Goal: Transaction & Acquisition: Purchase product/service

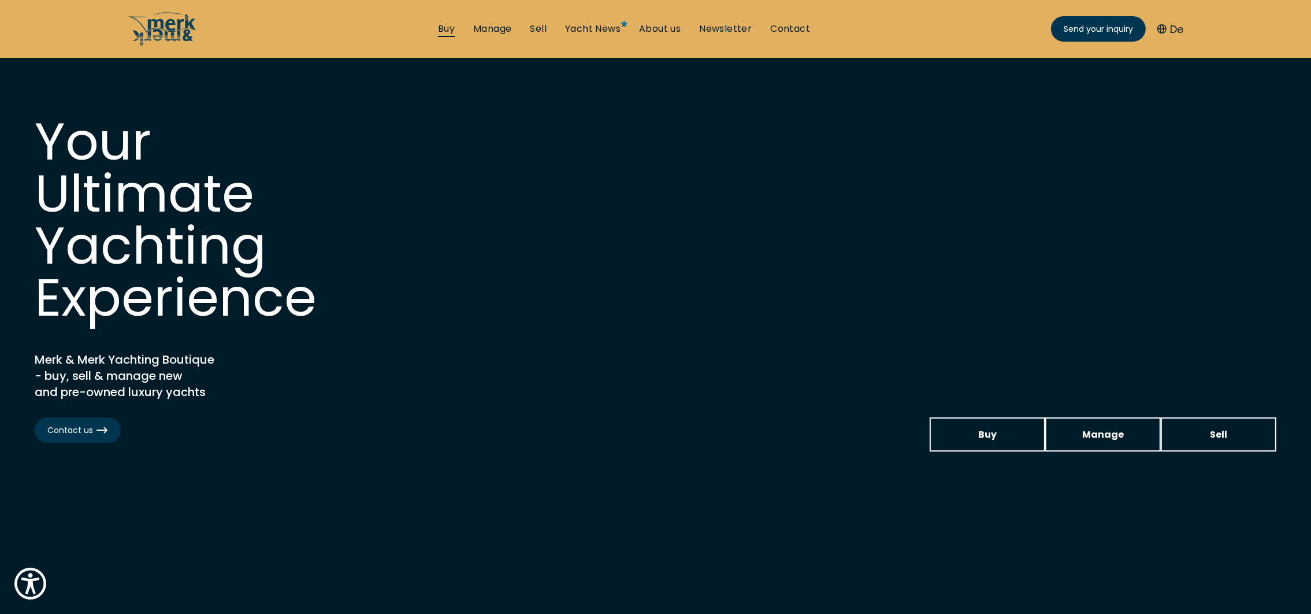
click at [449, 25] on link "Buy" at bounding box center [446, 29] width 17 height 13
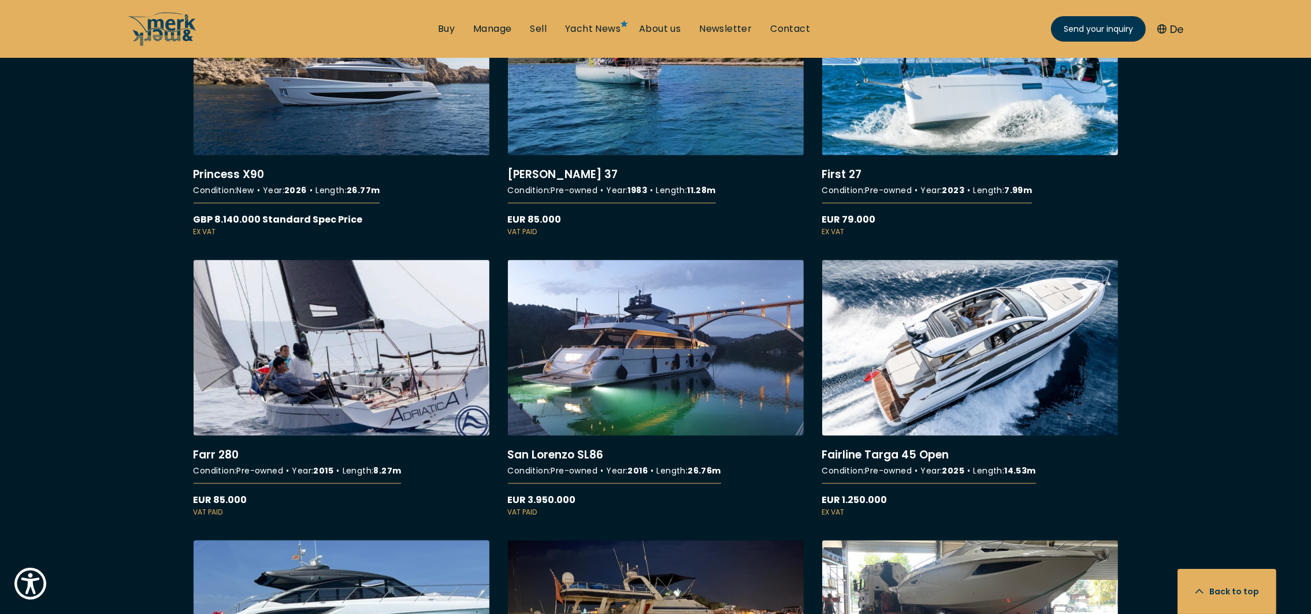
scroll to position [2600, 0]
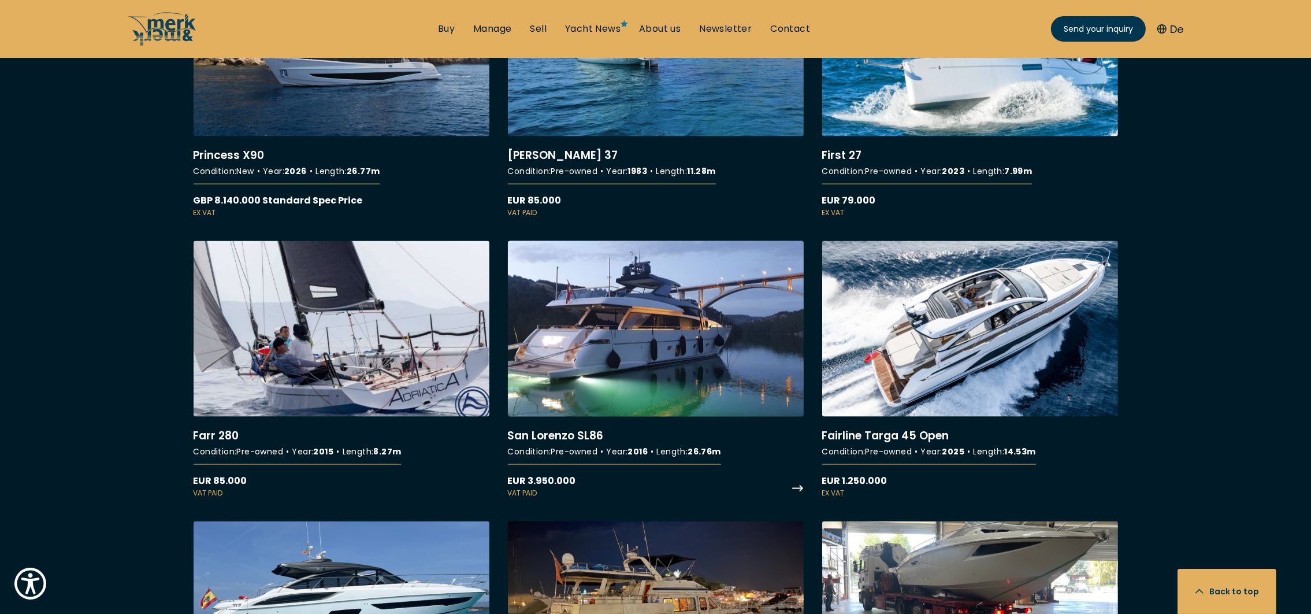
click at [649, 348] on link "More details about San Lorenzo SL86" at bounding box center [656, 369] width 296 height 257
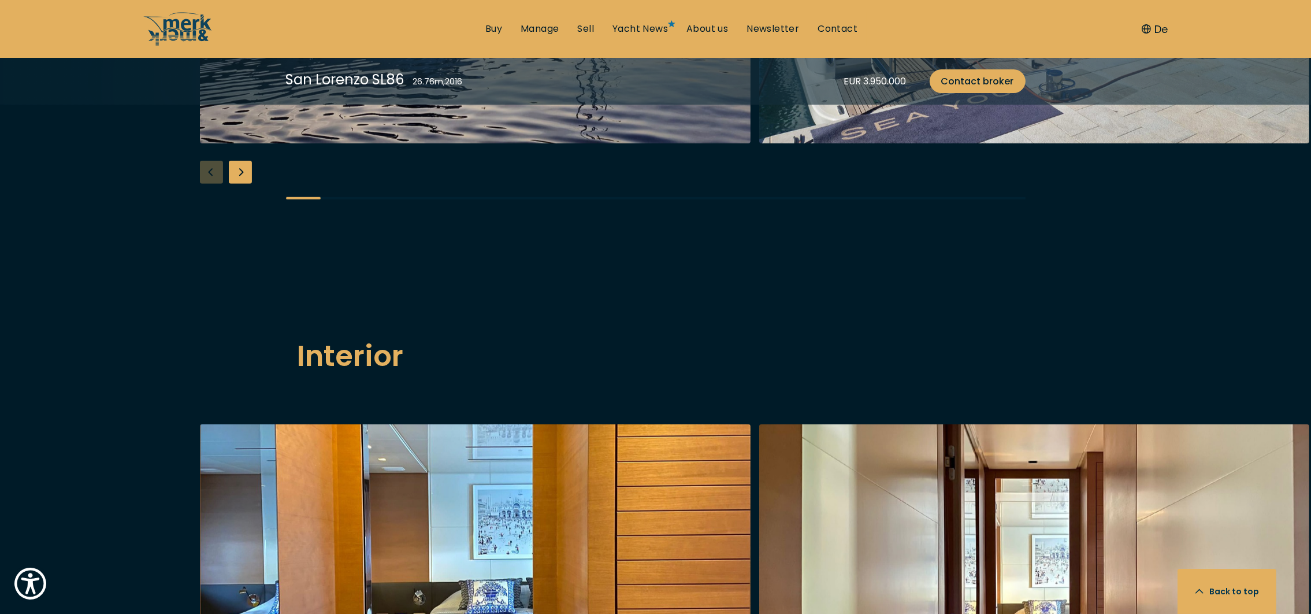
scroll to position [1559, 0]
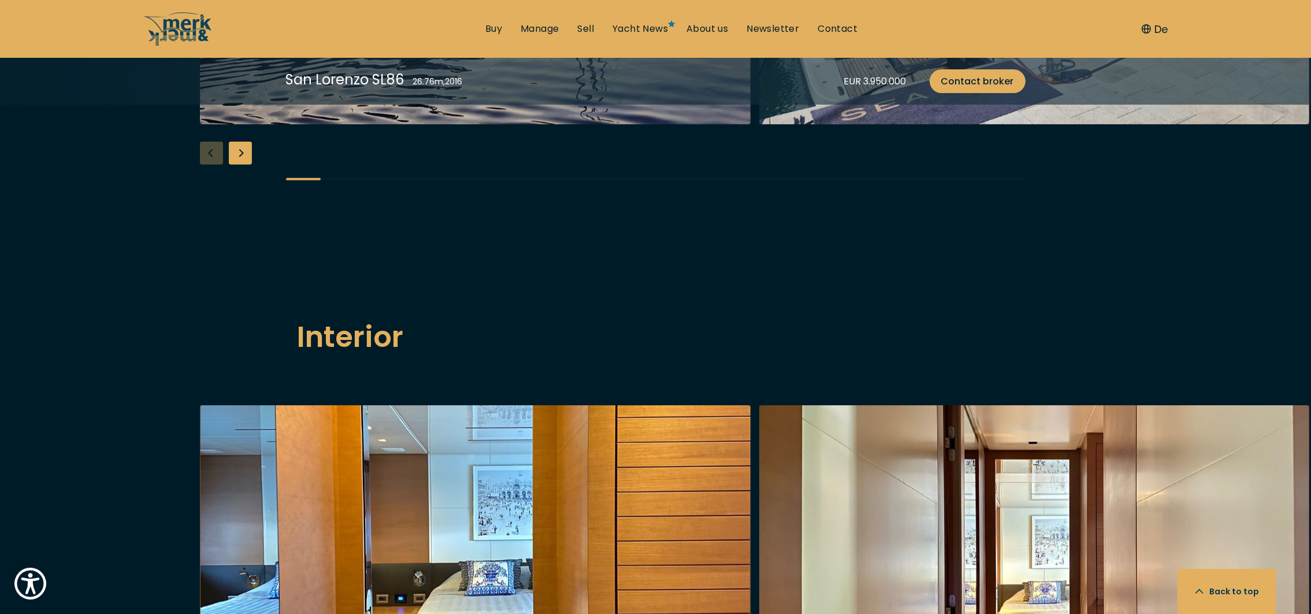
click at [237, 165] on div "Next slide" at bounding box center [240, 153] width 23 height 23
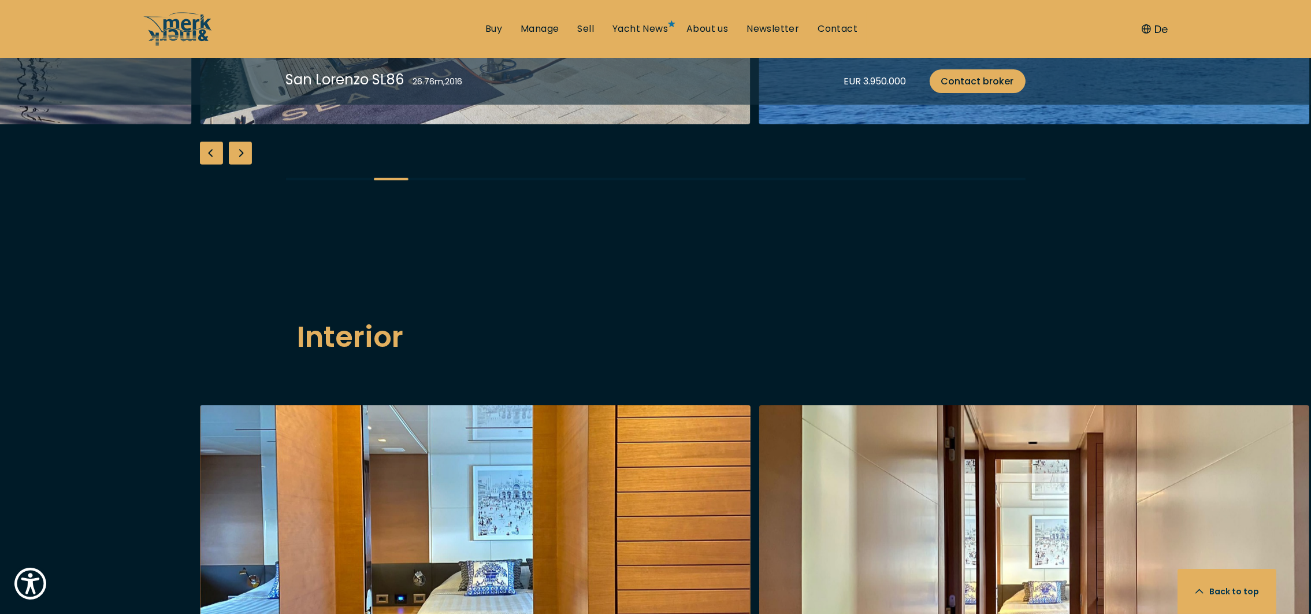
click at [237, 165] on div "Next slide" at bounding box center [240, 153] width 23 height 23
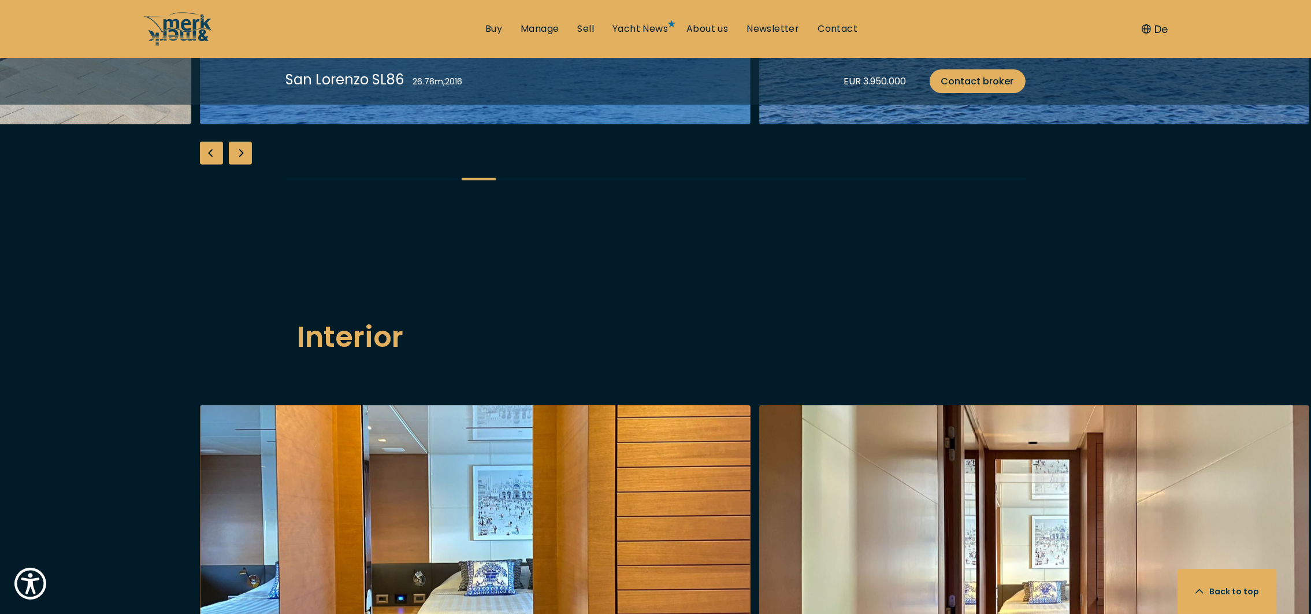
click at [237, 165] on div "Next slide" at bounding box center [240, 153] width 23 height 23
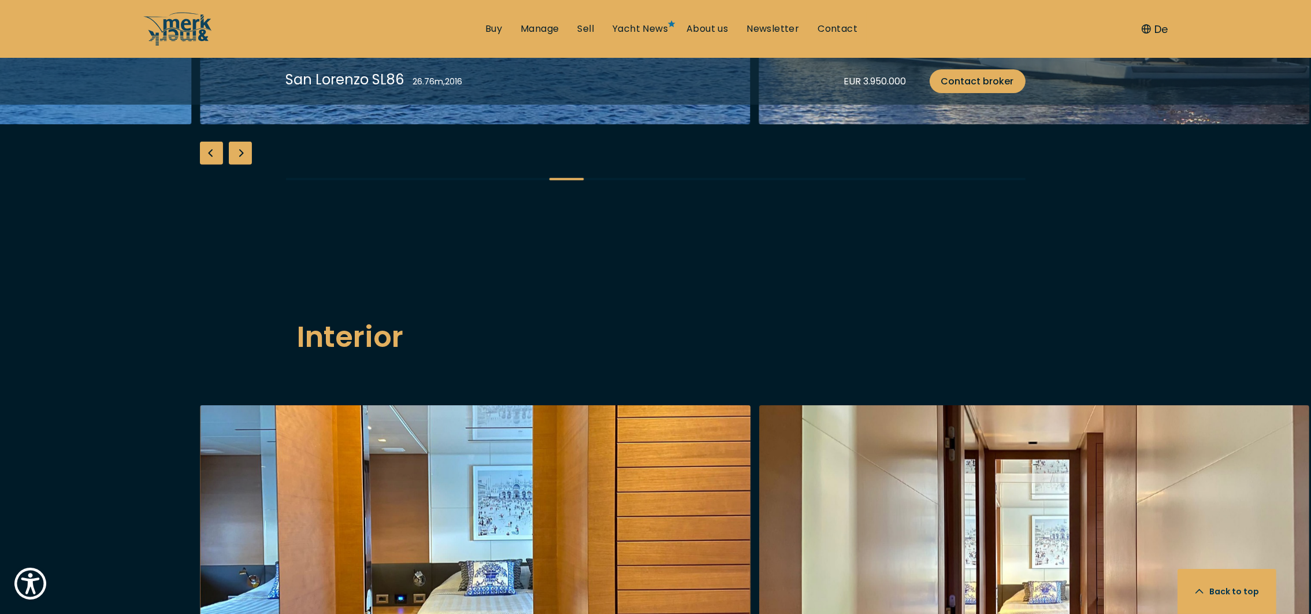
click at [237, 165] on div "Next slide" at bounding box center [240, 153] width 23 height 23
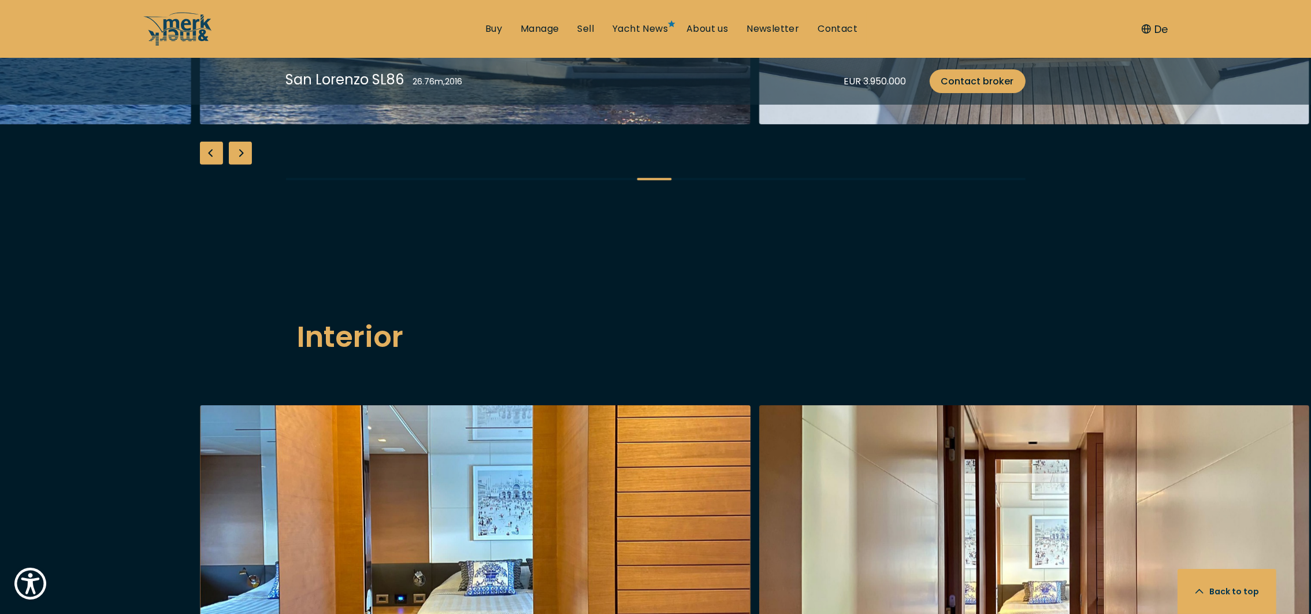
click at [237, 165] on div "Next slide" at bounding box center [240, 153] width 23 height 23
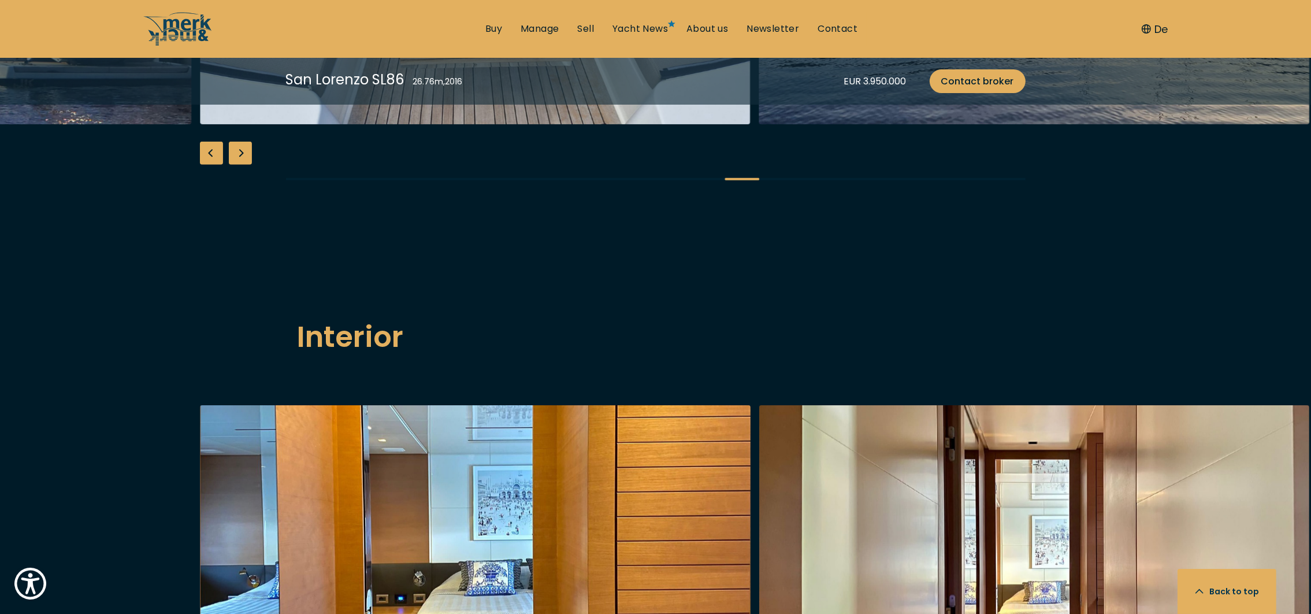
click at [237, 165] on div "Next slide" at bounding box center [240, 153] width 23 height 23
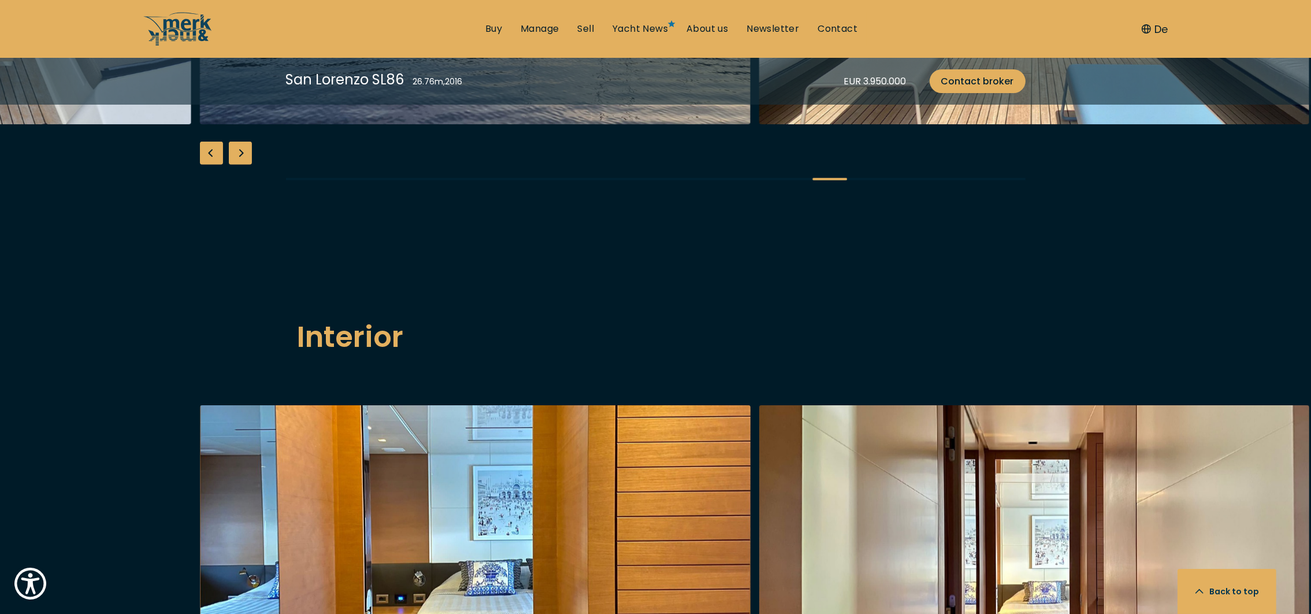
click at [237, 165] on div "Next slide" at bounding box center [240, 153] width 23 height 23
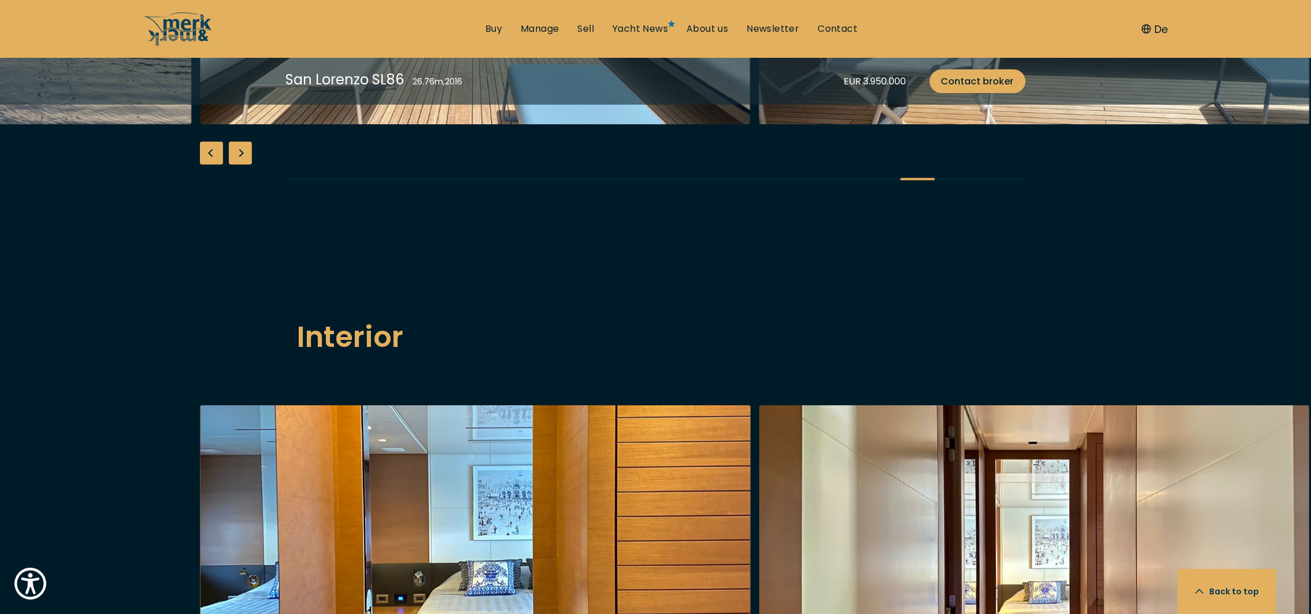
click at [237, 165] on div "Next slide" at bounding box center [240, 153] width 23 height 23
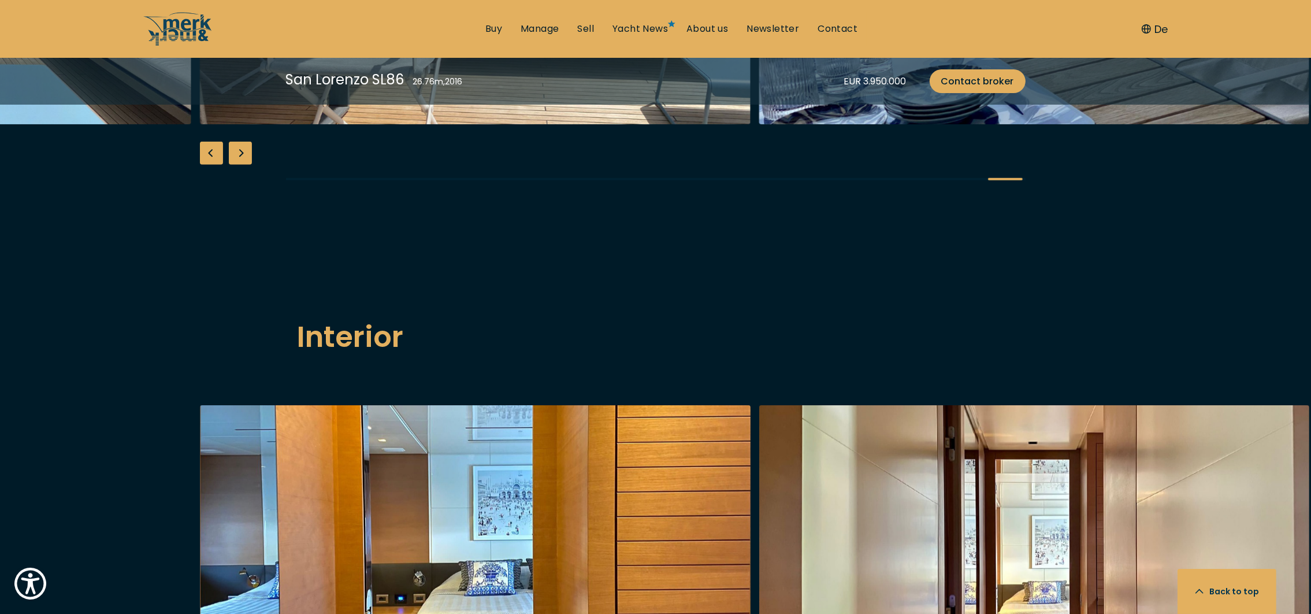
click at [237, 165] on div "Next slide" at bounding box center [240, 153] width 23 height 23
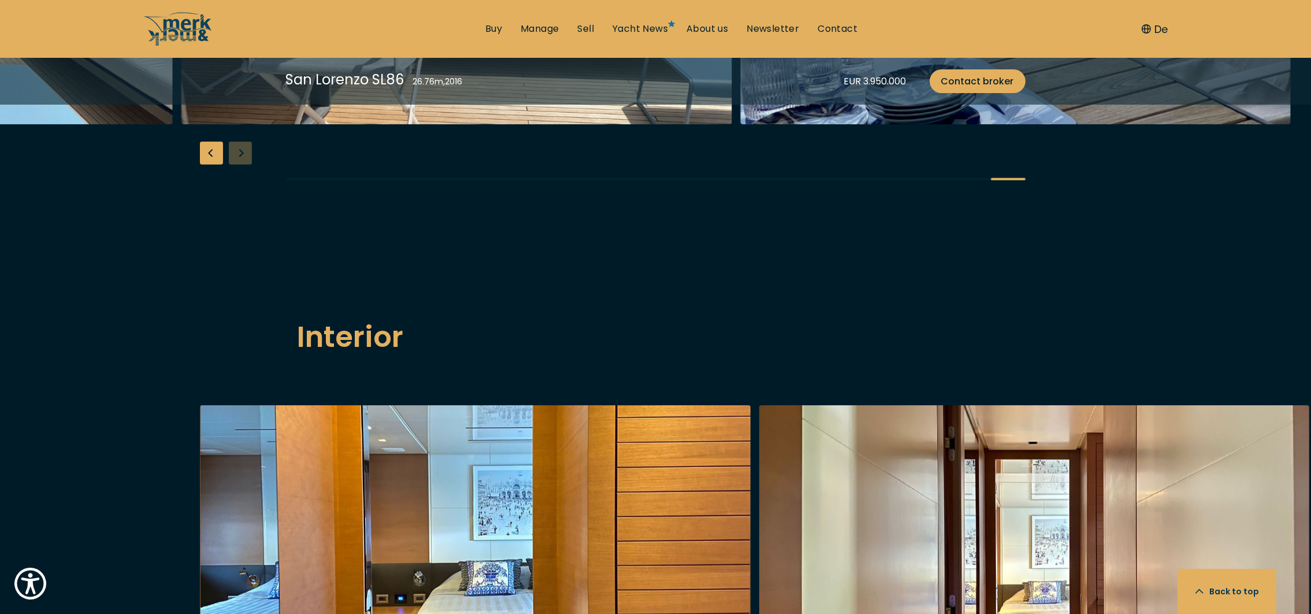
click at [214, 165] on div "Previous slide" at bounding box center [211, 153] width 23 height 23
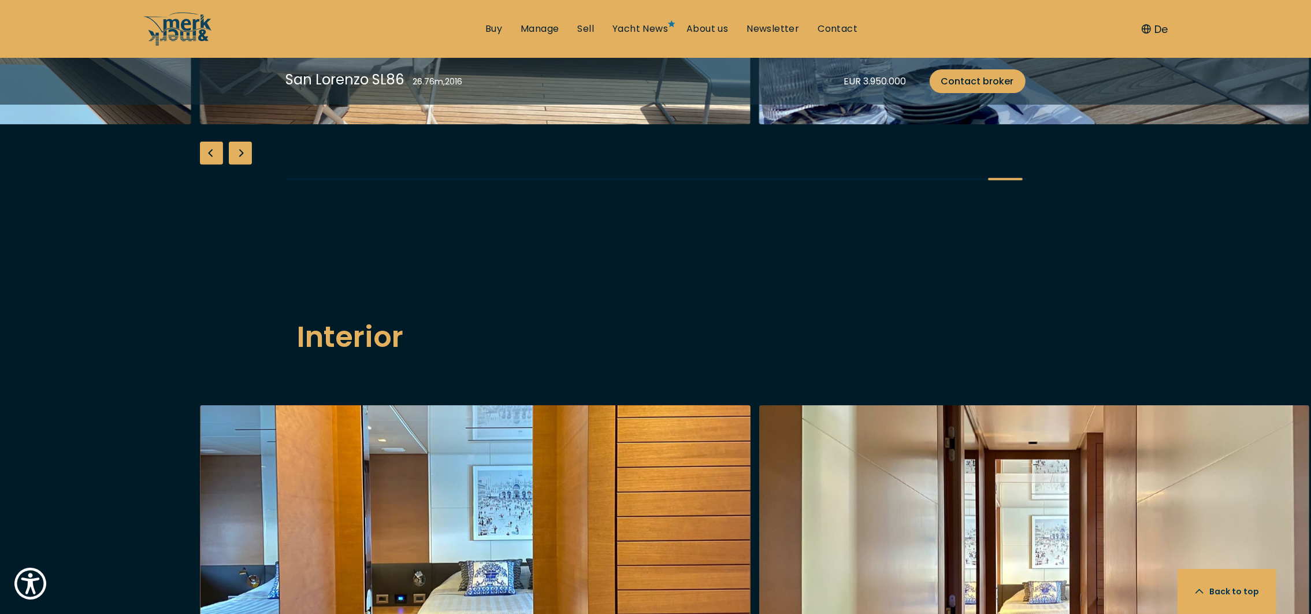
click at [213, 165] on div "Previous slide" at bounding box center [211, 153] width 23 height 23
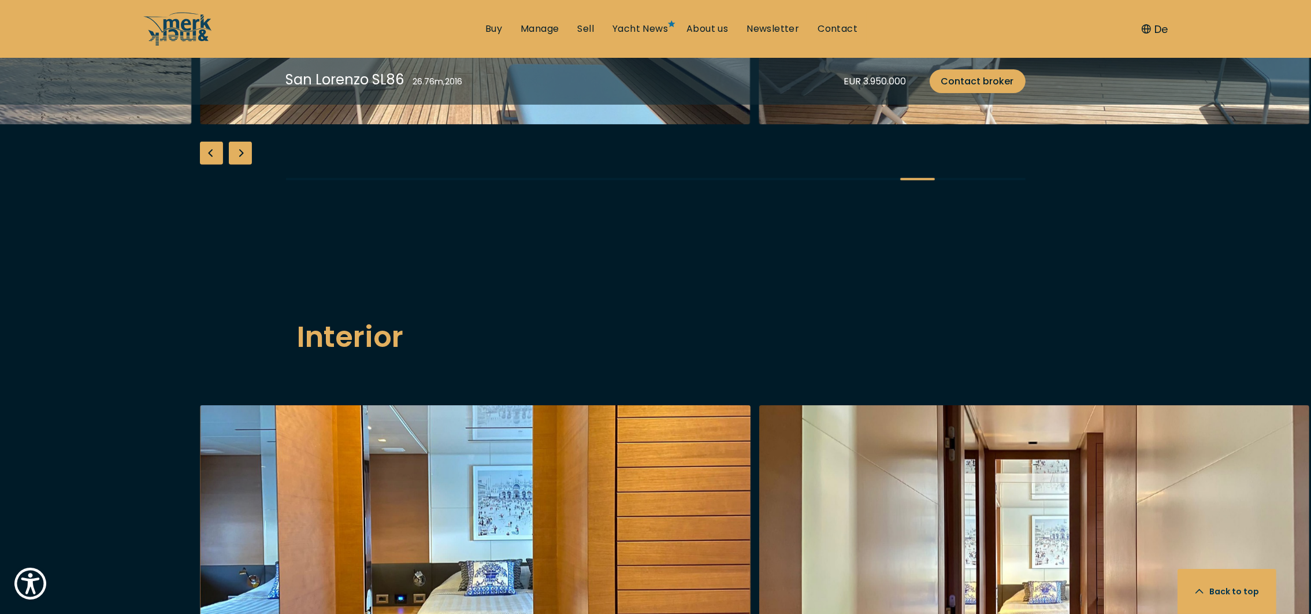
click at [213, 165] on div "Previous slide" at bounding box center [211, 153] width 23 height 23
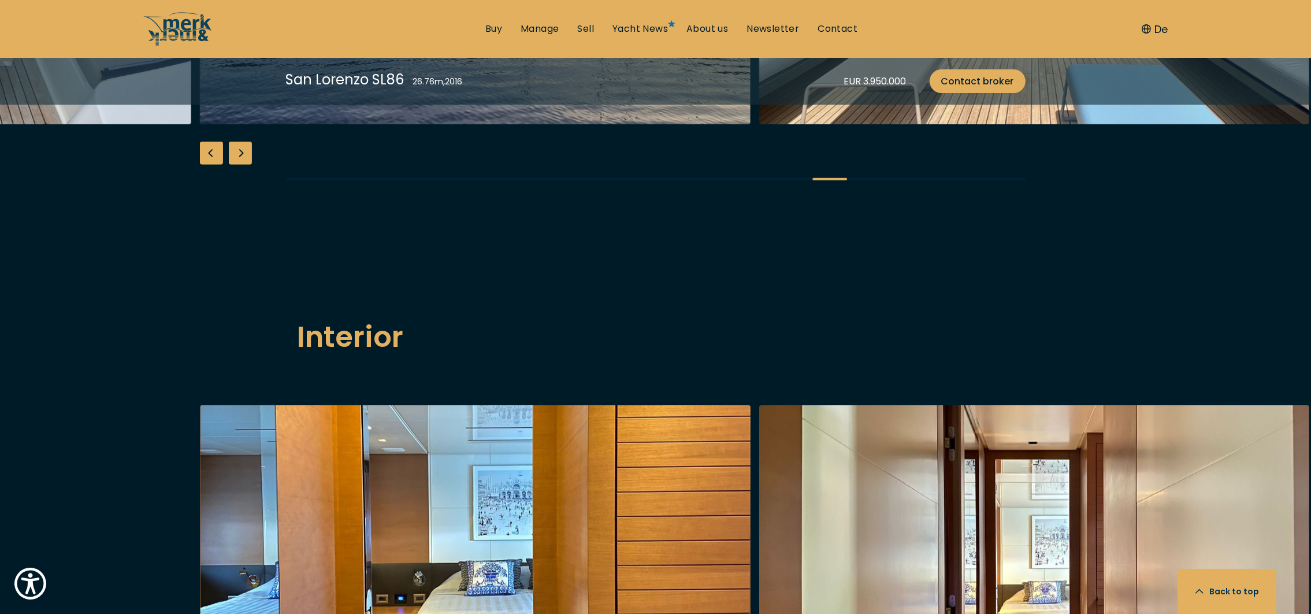
click at [214, 165] on div "Previous slide" at bounding box center [211, 153] width 23 height 23
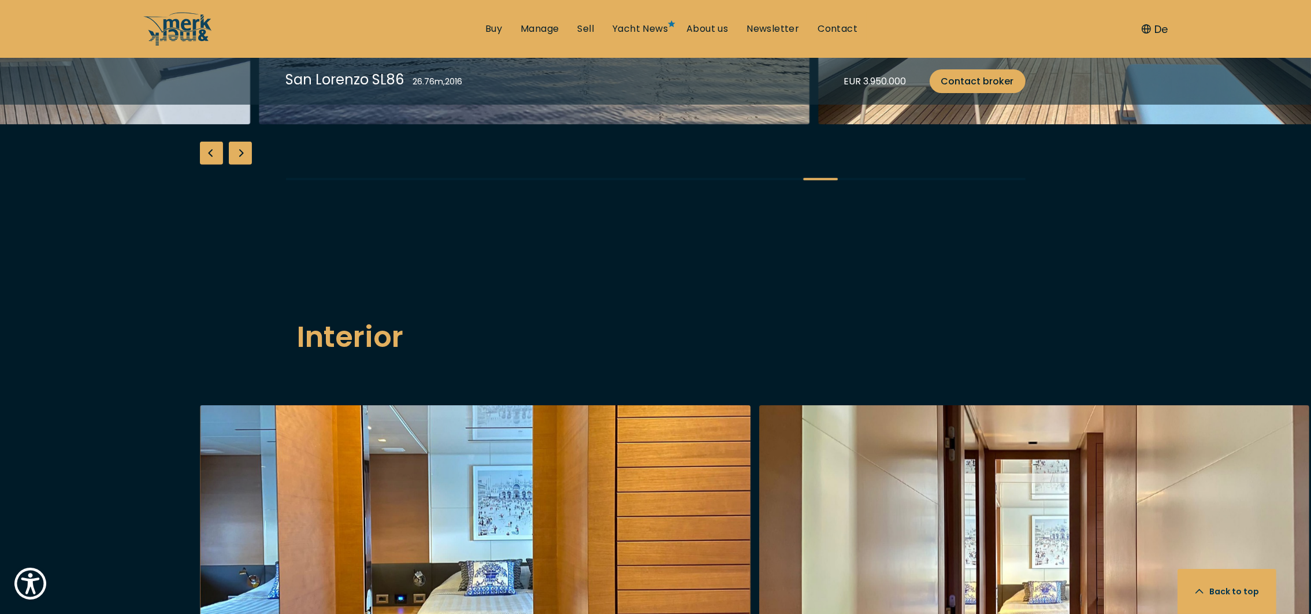
click at [214, 165] on div "Previous slide" at bounding box center [211, 153] width 23 height 23
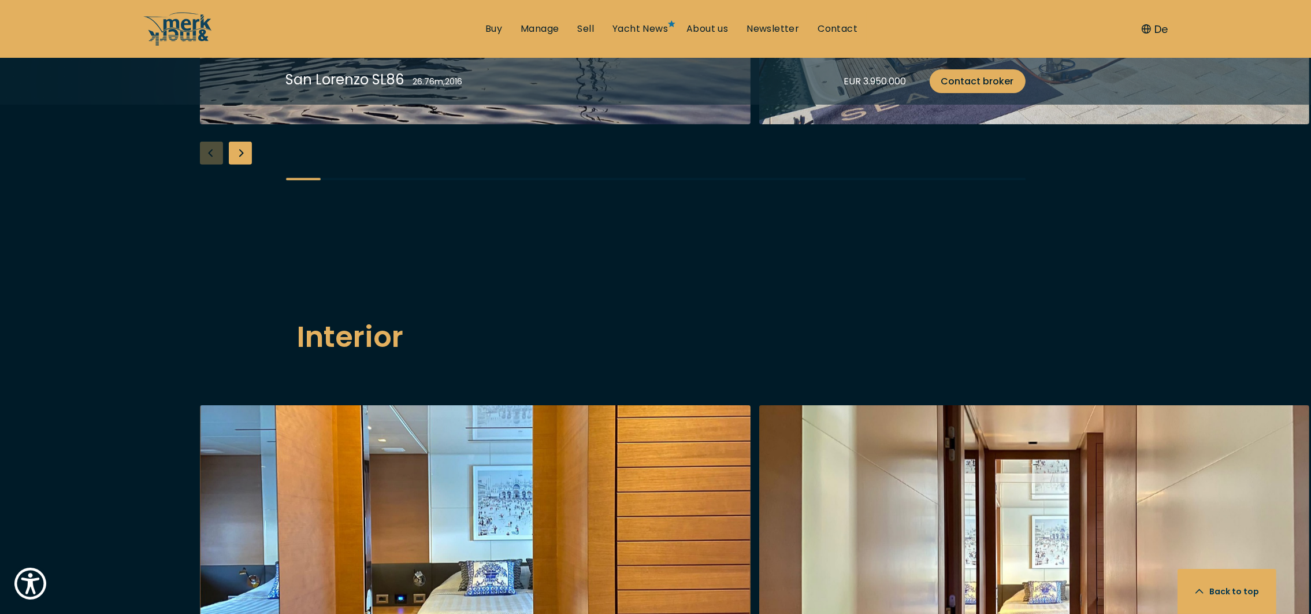
click at [238, 165] on div "Next slide" at bounding box center [240, 153] width 23 height 23
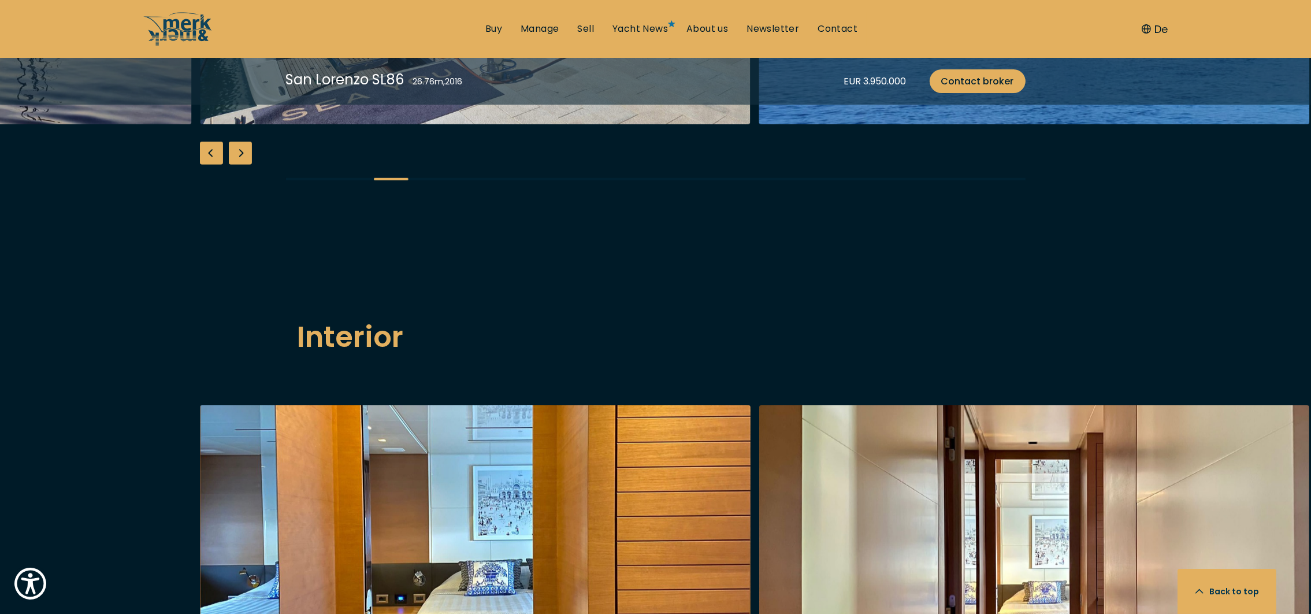
click at [238, 165] on div "Next slide" at bounding box center [240, 153] width 23 height 23
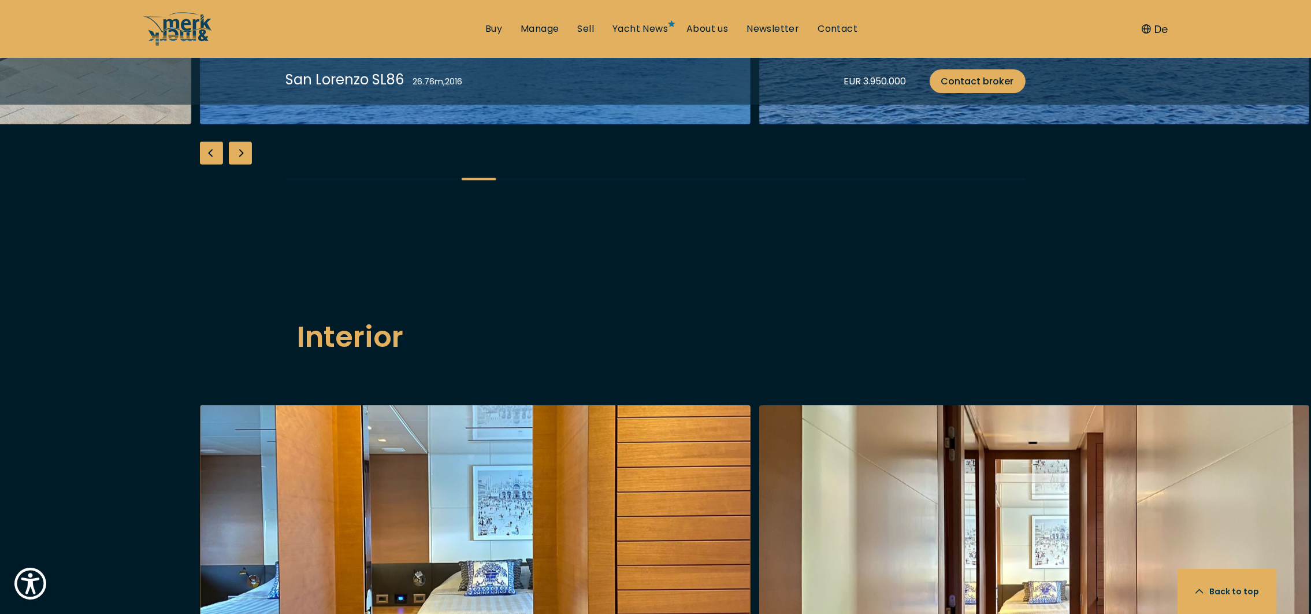
click at [239, 165] on div "Next slide" at bounding box center [240, 153] width 23 height 23
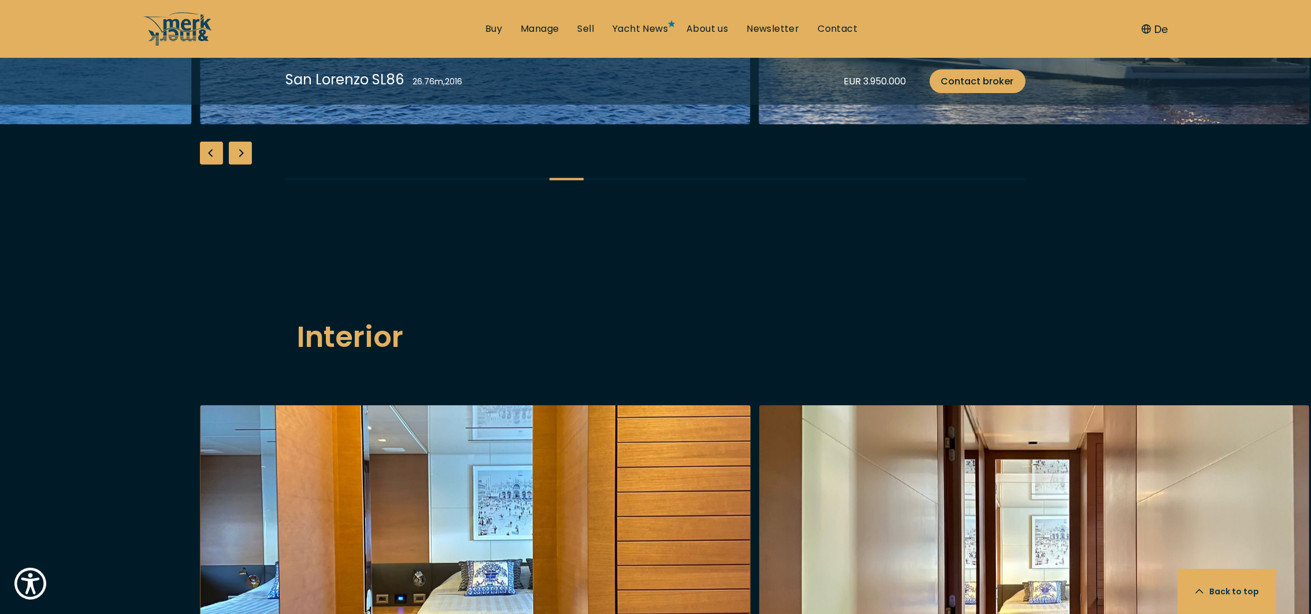
click at [246, 165] on div "Next slide" at bounding box center [240, 153] width 23 height 23
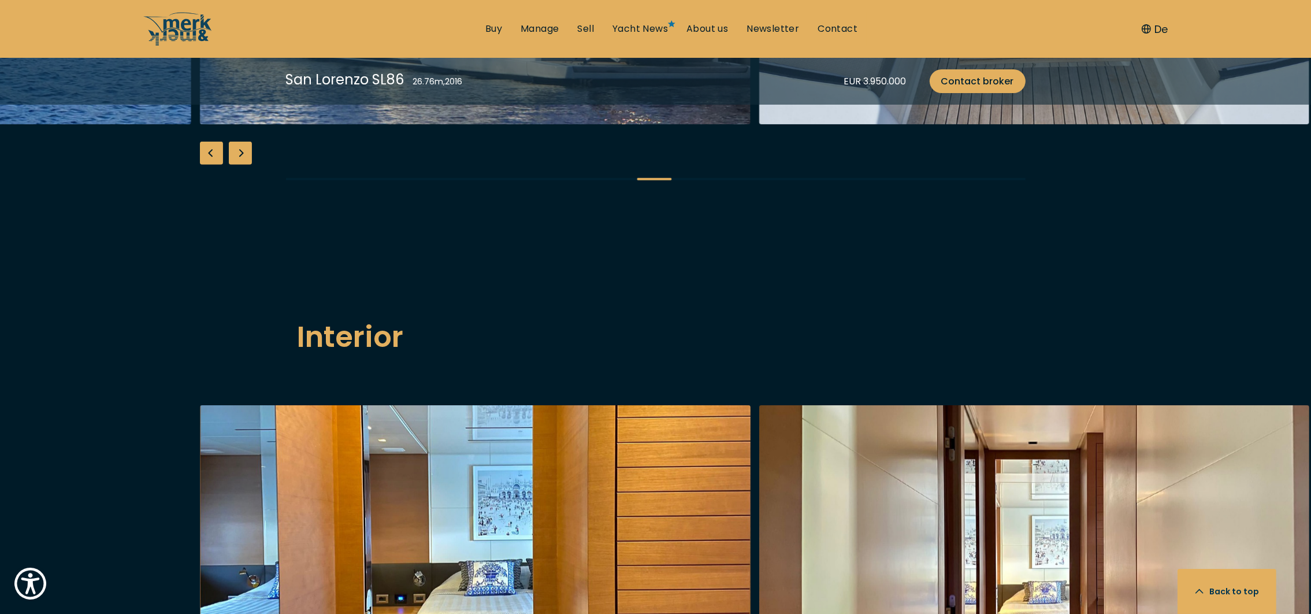
click at [244, 165] on div "Next slide" at bounding box center [240, 153] width 23 height 23
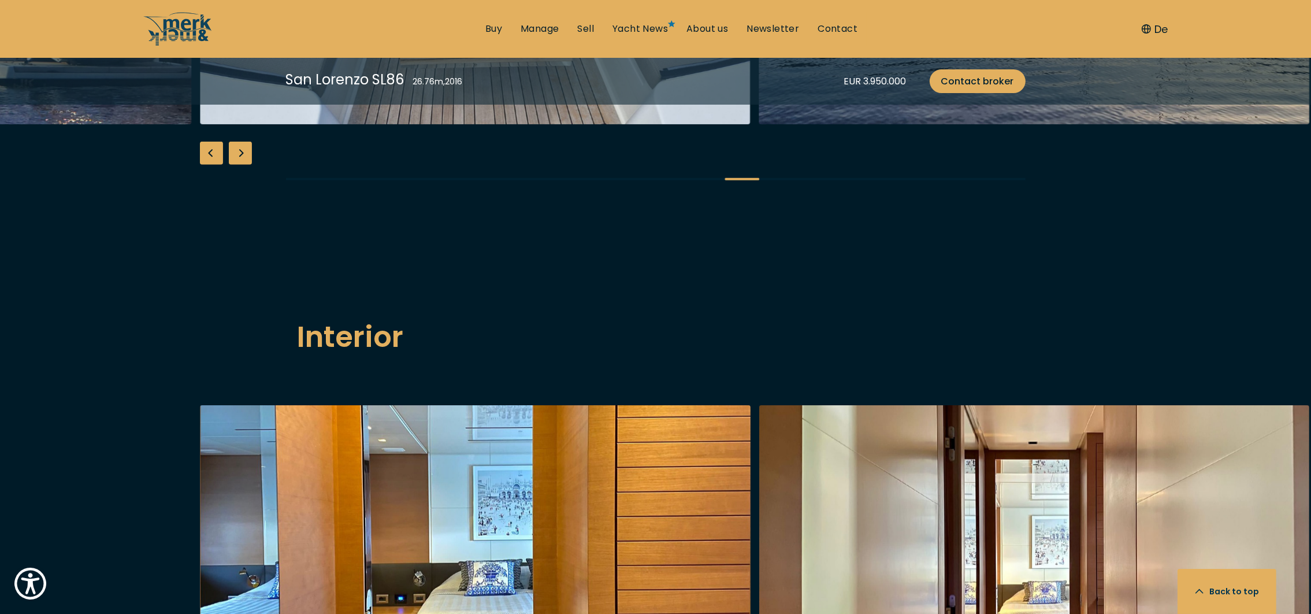
click at [244, 165] on div "Next slide" at bounding box center [240, 153] width 23 height 23
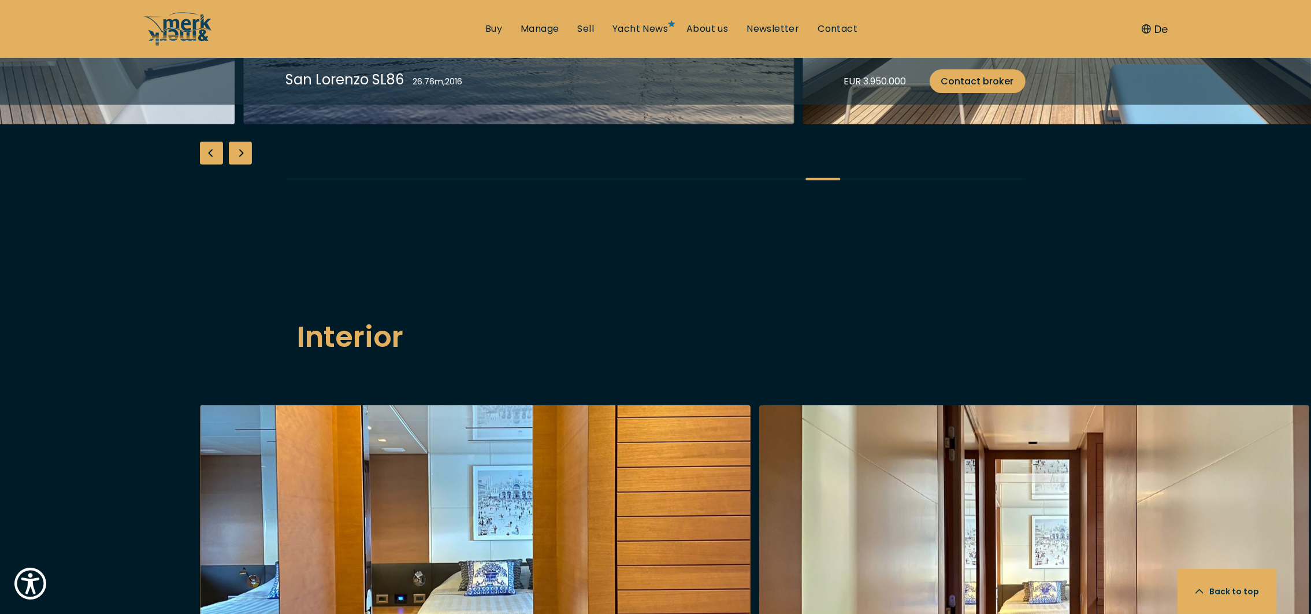
click at [235, 165] on div "Next slide" at bounding box center [240, 153] width 23 height 23
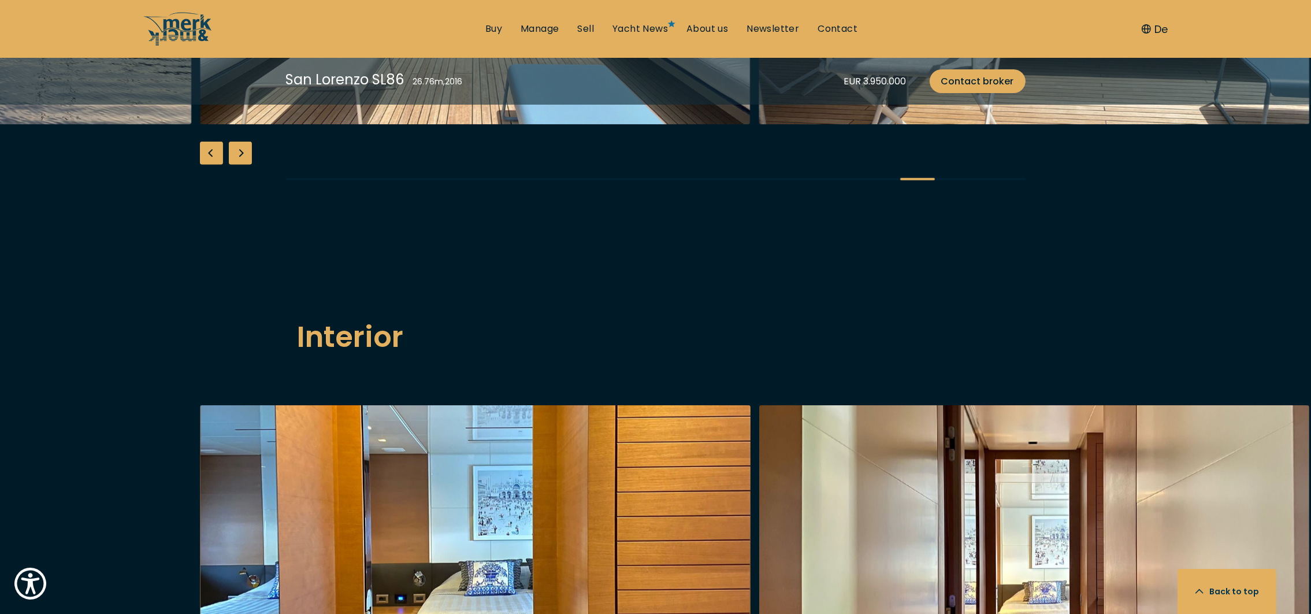
click at [237, 165] on div "Next slide" at bounding box center [240, 153] width 23 height 23
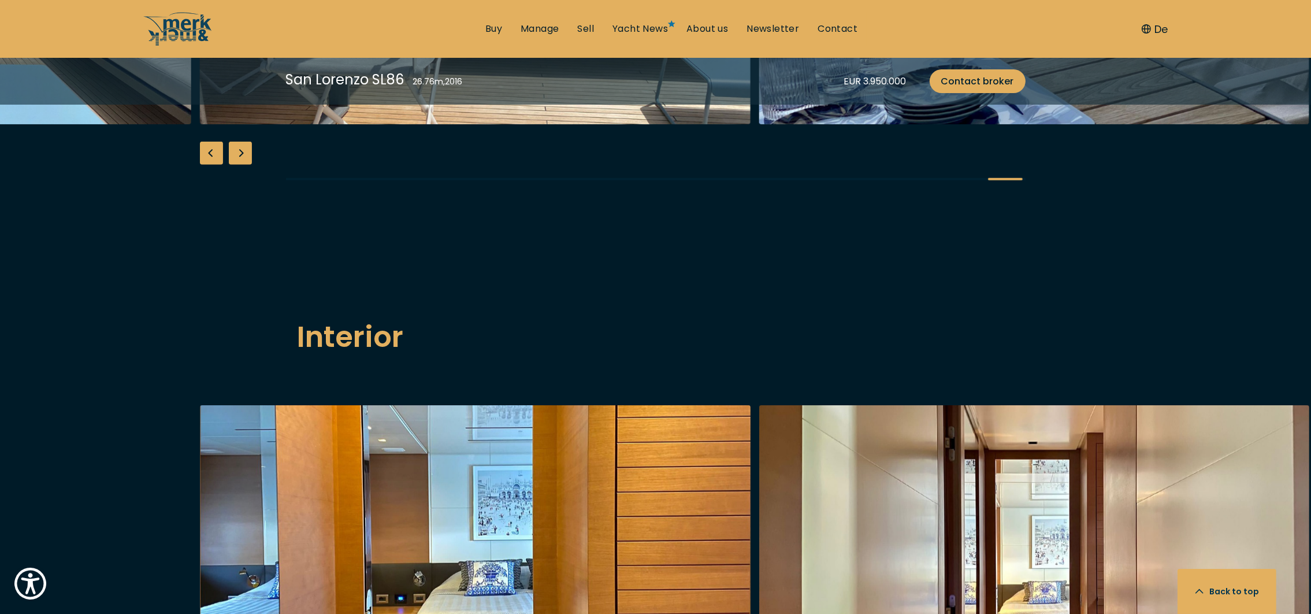
click at [239, 165] on div "Next slide" at bounding box center [240, 153] width 23 height 23
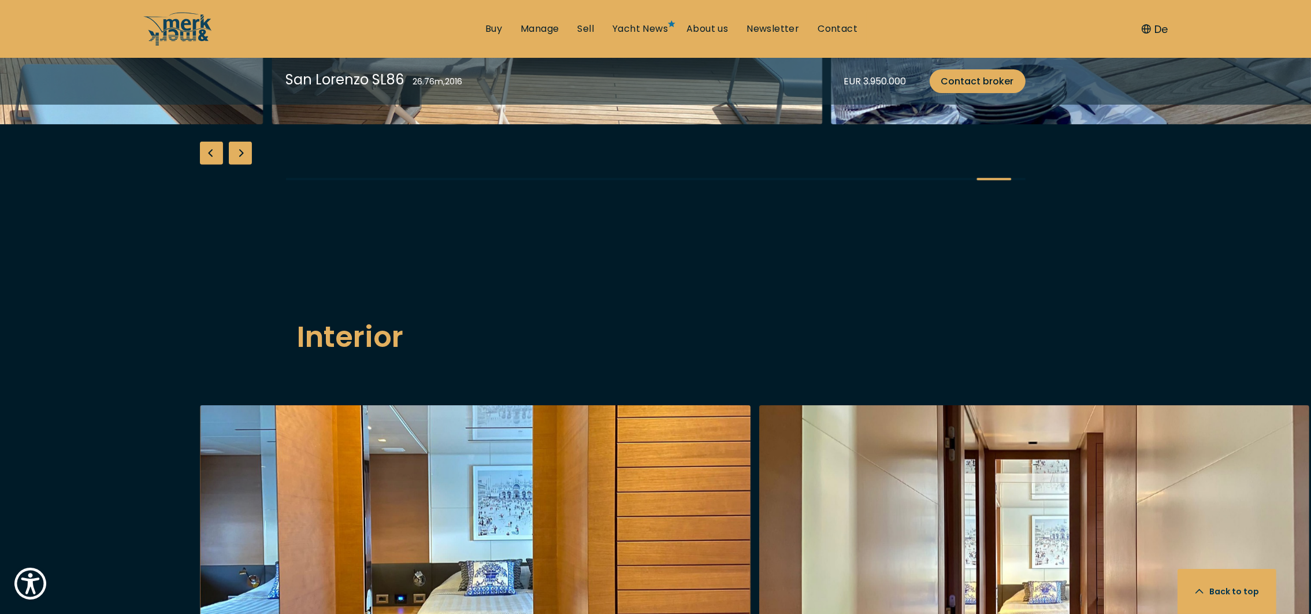
click at [241, 165] on div "Next slide" at bounding box center [240, 153] width 23 height 23
click at [248, 165] on div "Next slide" at bounding box center [240, 153] width 23 height 23
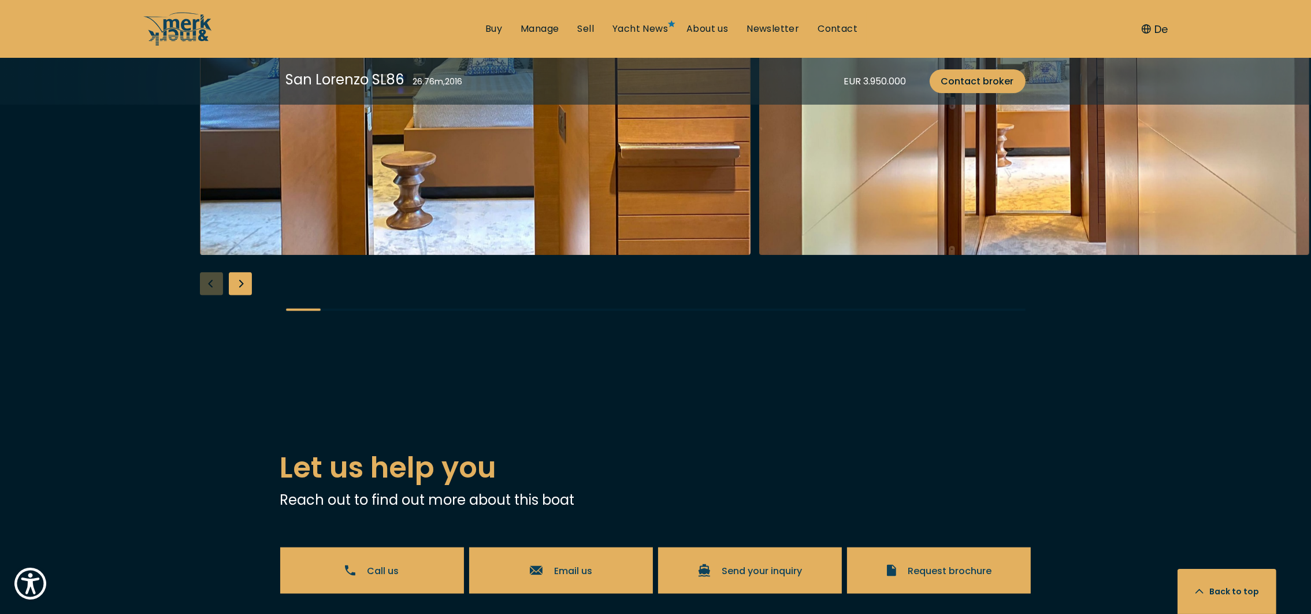
scroll to position [2166, 0]
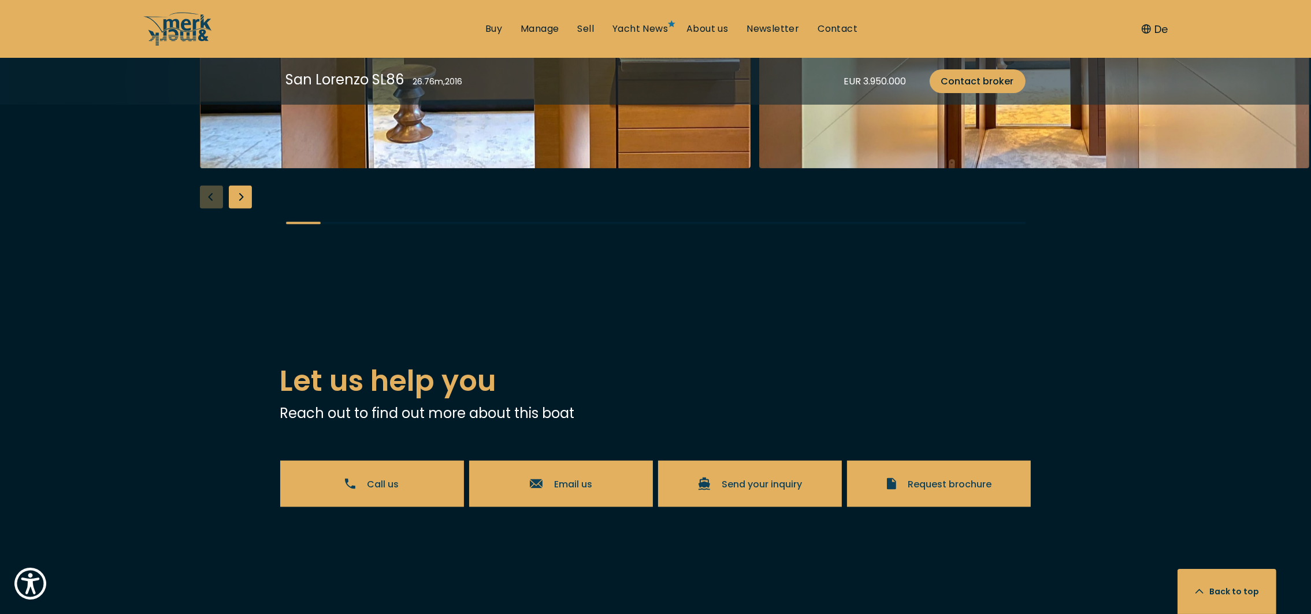
click at [247, 209] on div "Next slide" at bounding box center [240, 196] width 23 height 23
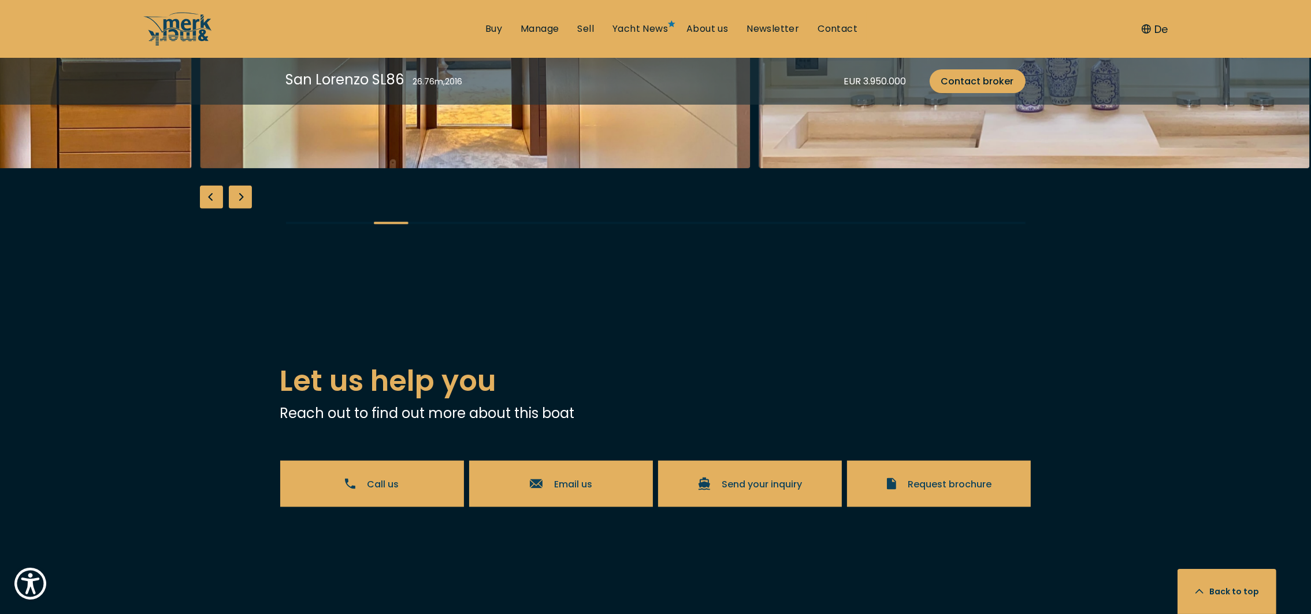
click at [247, 209] on div "Next slide" at bounding box center [240, 196] width 23 height 23
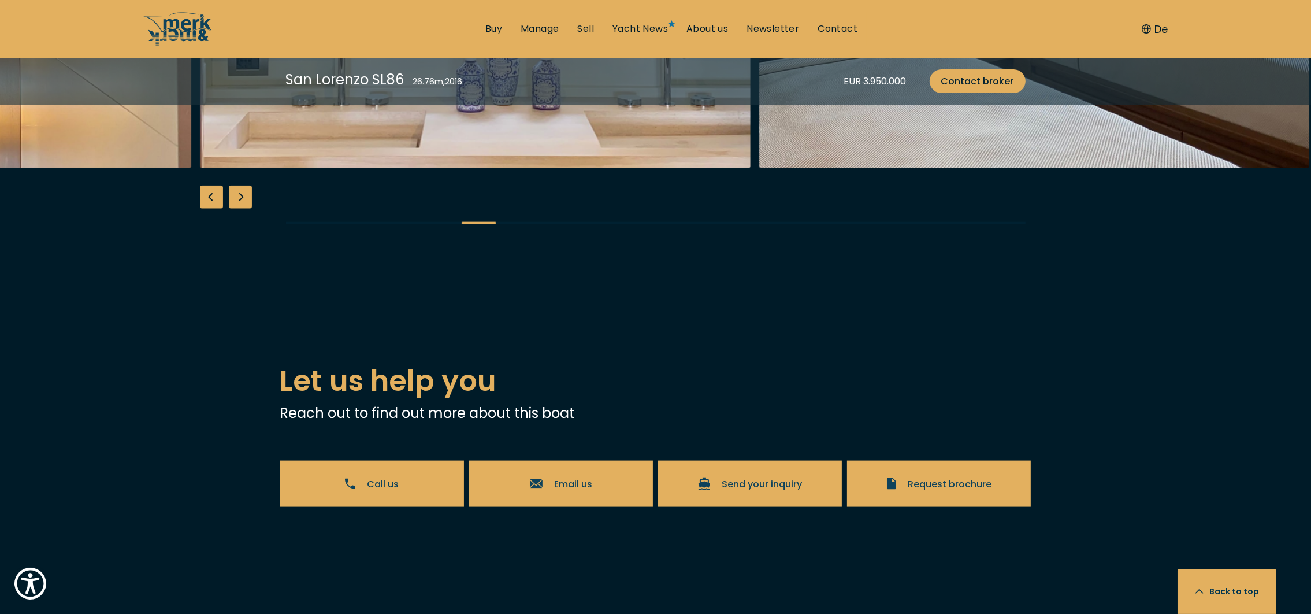
click at [247, 209] on div "Next slide" at bounding box center [240, 196] width 23 height 23
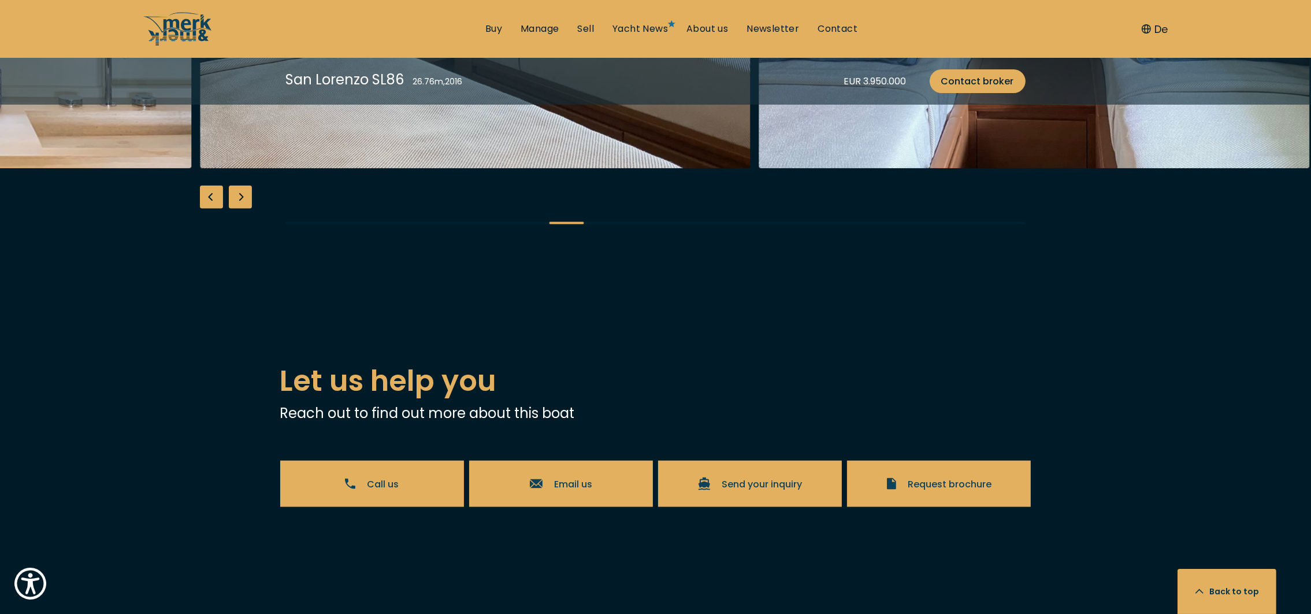
click at [247, 209] on div "Next slide" at bounding box center [240, 196] width 23 height 23
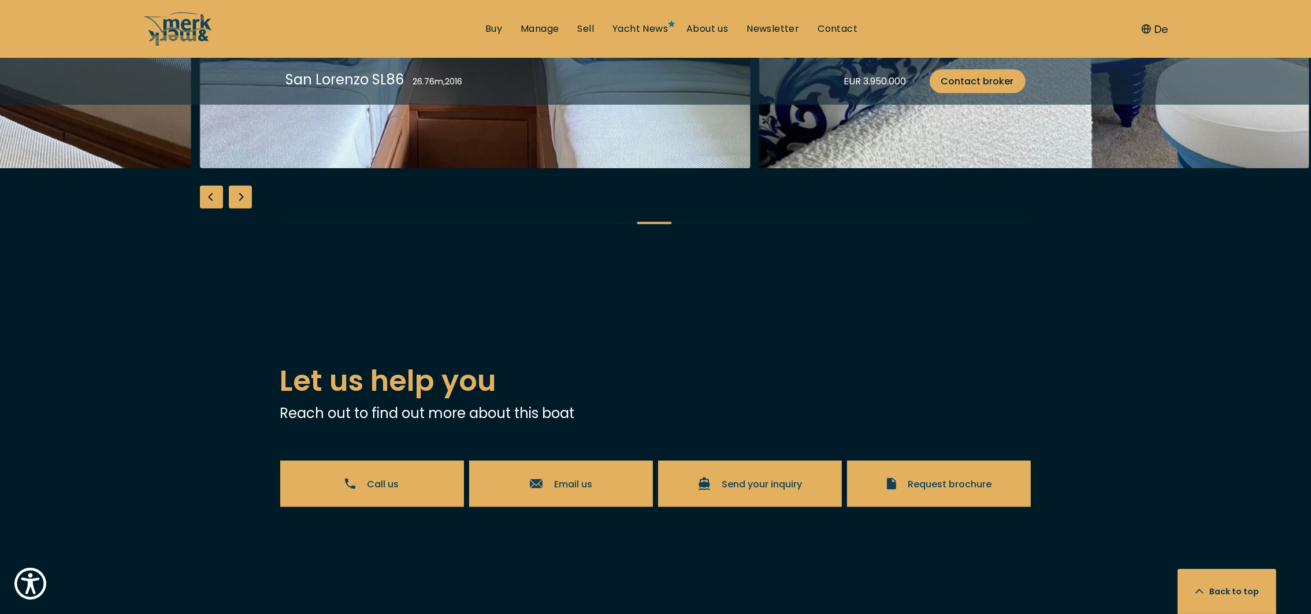
click at [247, 209] on div "Next slide" at bounding box center [240, 196] width 23 height 23
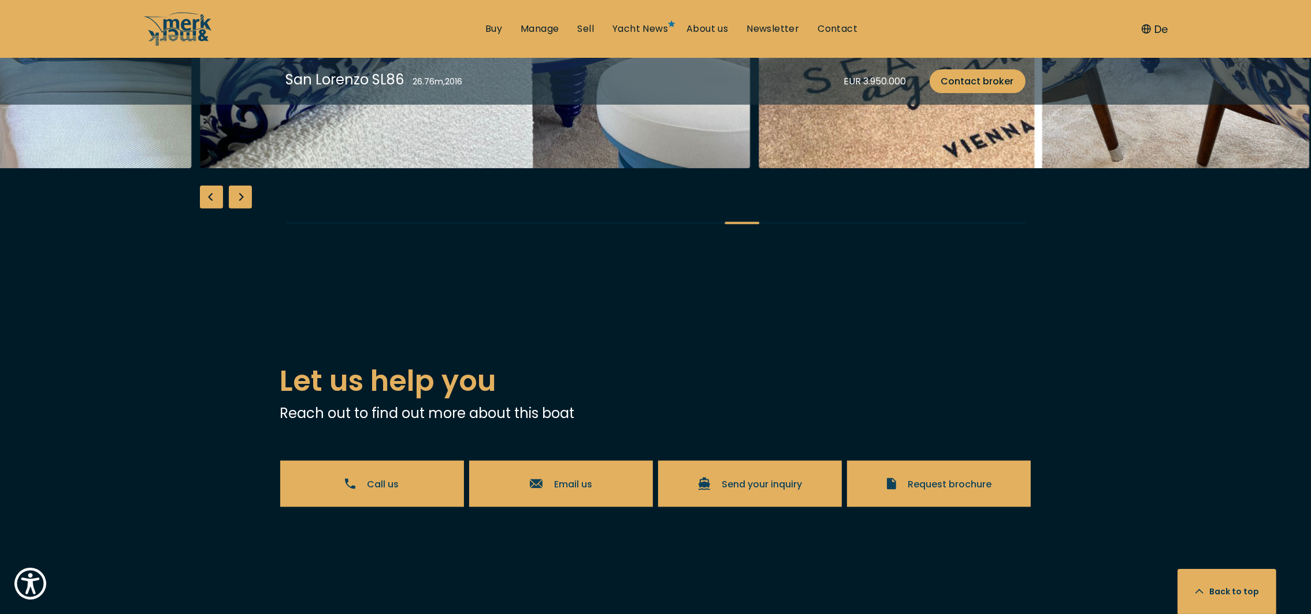
click at [247, 209] on div "Next slide" at bounding box center [240, 196] width 23 height 23
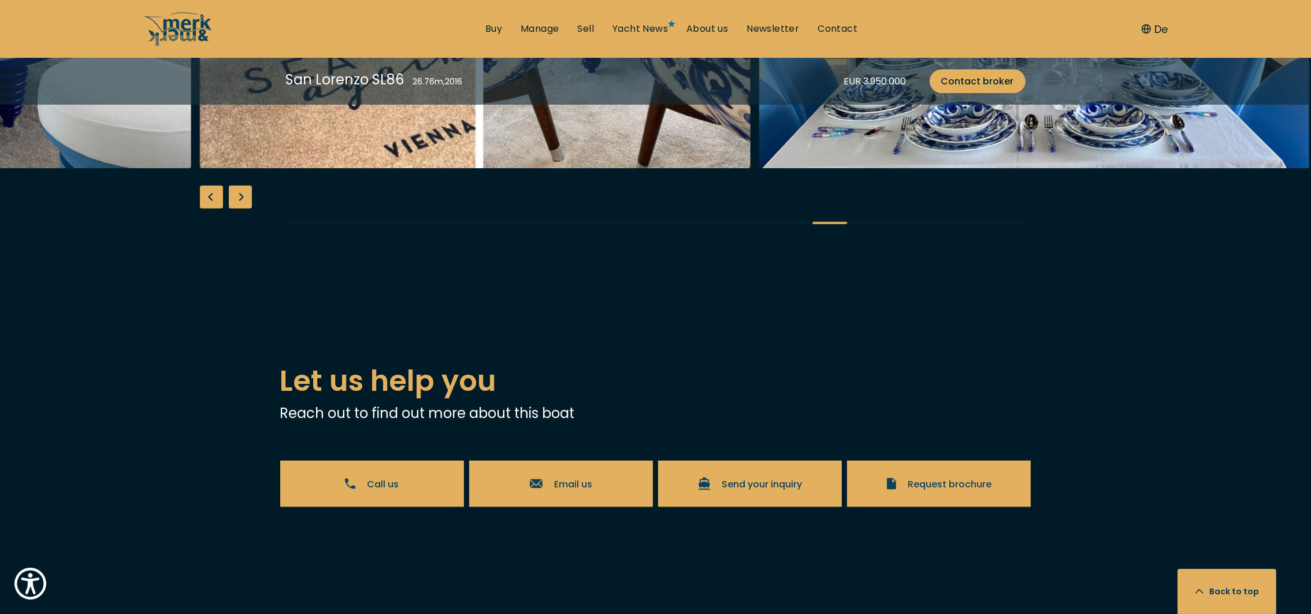
click at [247, 209] on div "Next slide" at bounding box center [240, 196] width 23 height 23
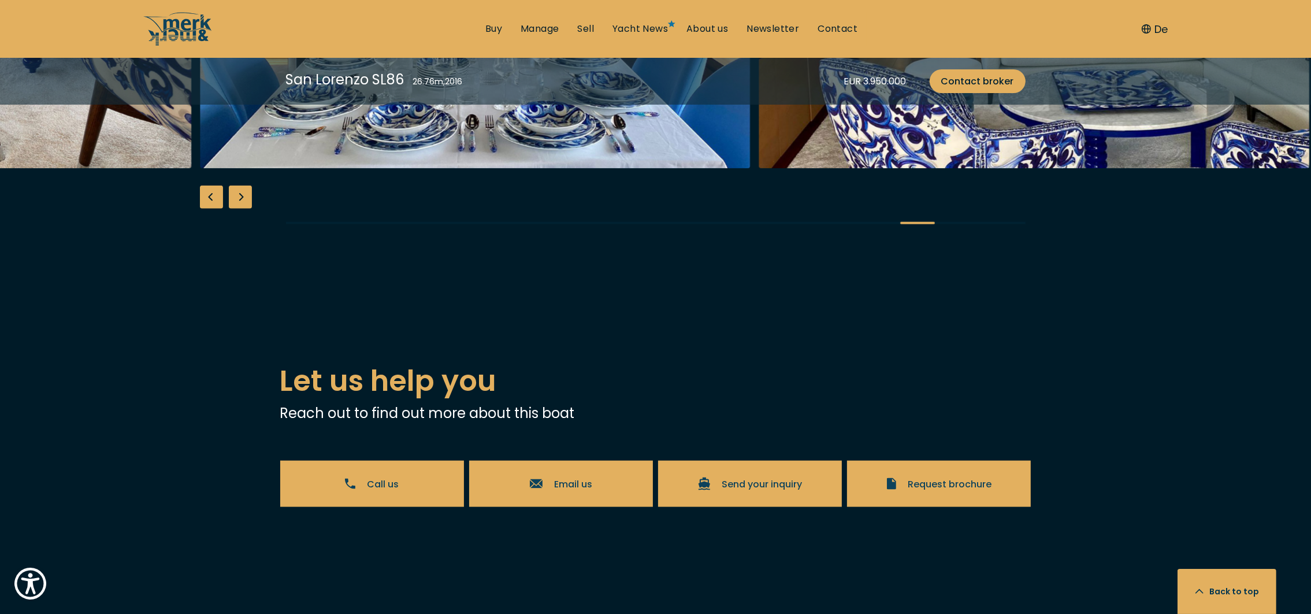
click at [247, 209] on div "Next slide" at bounding box center [240, 196] width 23 height 23
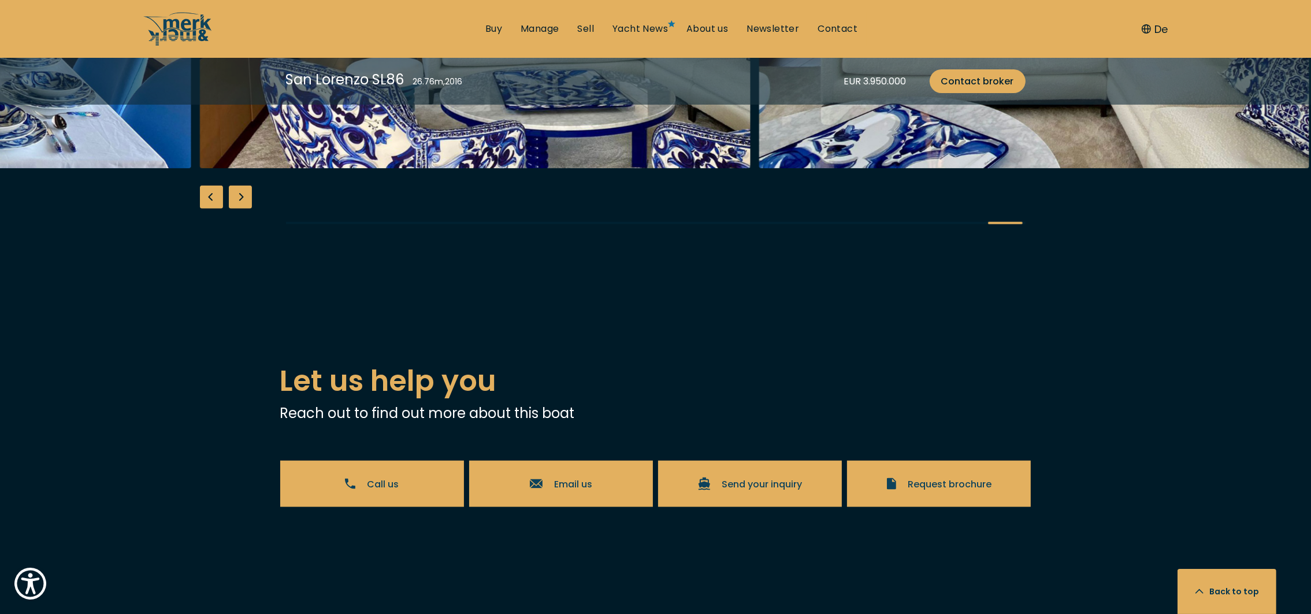
click at [237, 209] on div "Next slide" at bounding box center [240, 196] width 23 height 23
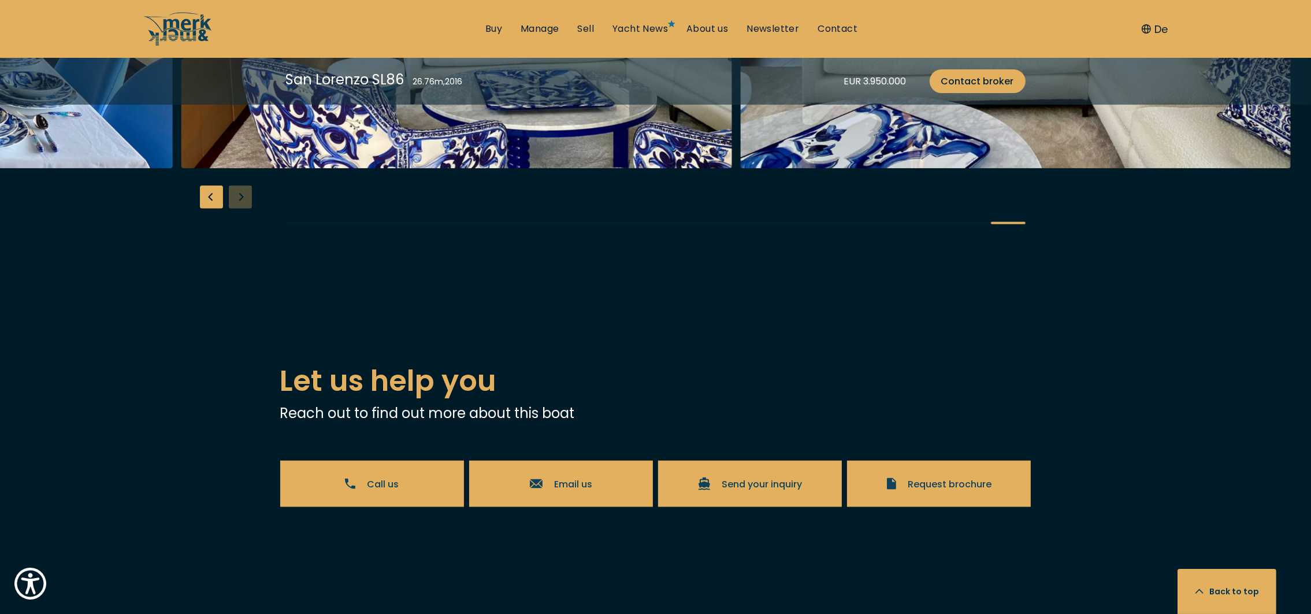
click at [237, 243] on div at bounding box center [655, 20] width 1311 height 445
click at [239, 243] on div at bounding box center [655, 20] width 1311 height 445
click at [240, 209] on div "Next slide" at bounding box center [240, 196] width 23 height 23
click at [241, 209] on div "Next slide" at bounding box center [240, 196] width 23 height 23
click at [241, 243] on div at bounding box center [655, 20] width 1311 height 445
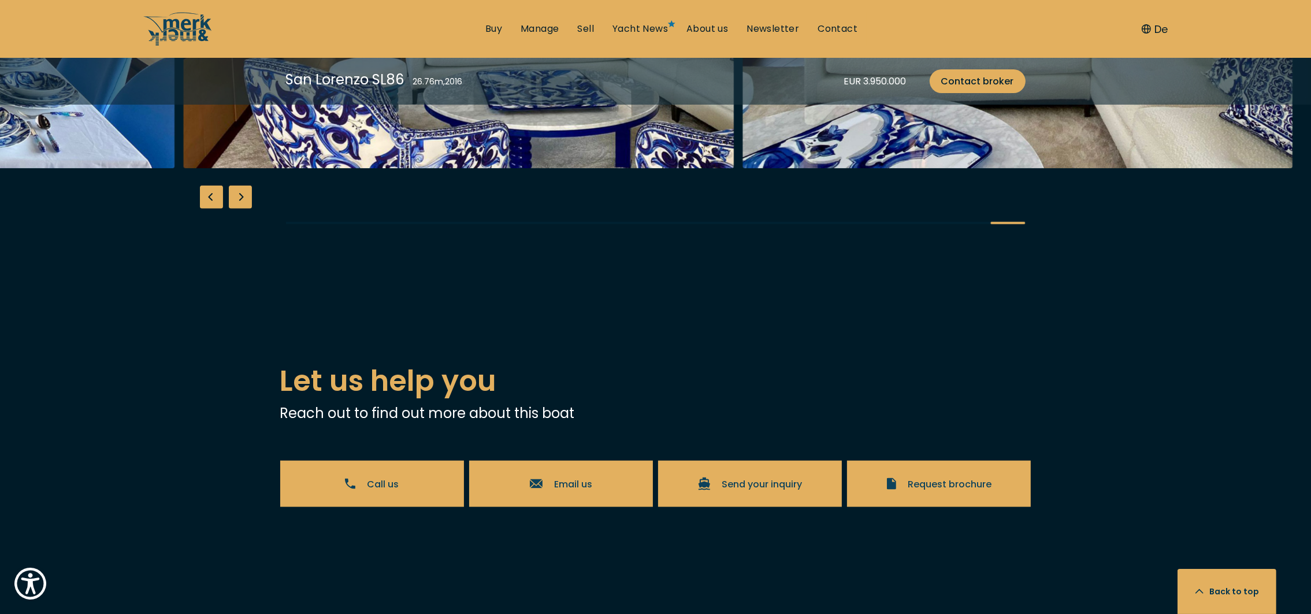
click at [248, 243] on div at bounding box center [655, 20] width 1311 height 445
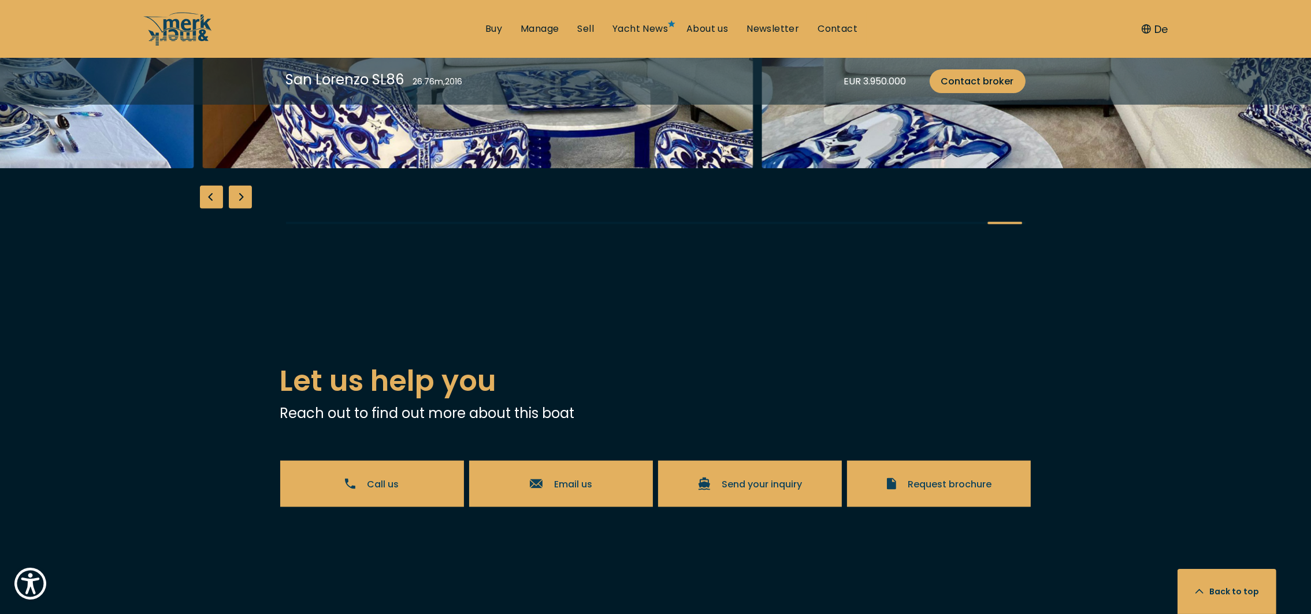
click at [251, 243] on div at bounding box center [655, 20] width 1311 height 445
click at [235, 209] on div "Next slide" at bounding box center [240, 196] width 23 height 23
